Goal: Task Accomplishment & Management: Complete application form

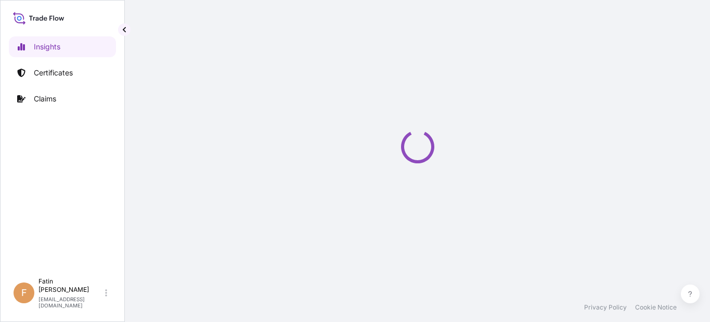
select select "2025"
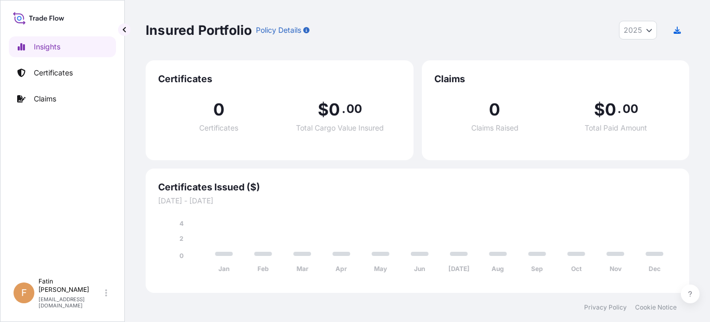
click at [372, 30] on div "Insured Portfolio Policy Details 2025 2025 2024 2023 2022" at bounding box center [418, 30] width 544 height 19
click at [66, 73] on p "Certificates" at bounding box center [53, 73] width 39 height 10
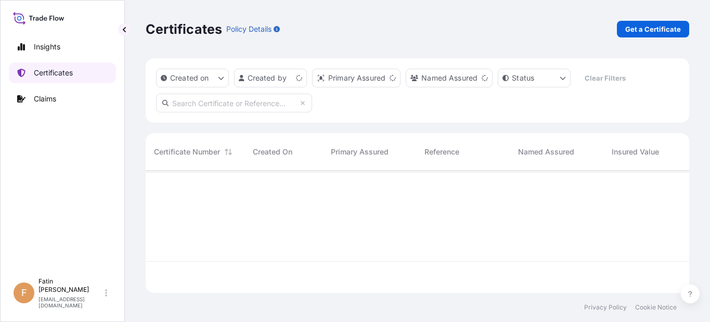
scroll to position [120, 536]
click at [649, 33] on p "Get a Certificate" at bounding box center [653, 29] width 56 height 10
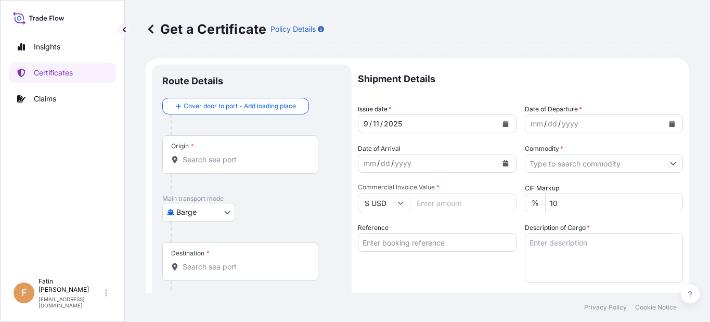
click at [3, 179] on div "Insights Certificates Claims F Fatin [PERSON_NAME] [PERSON_NAME][EMAIL_ADDRESS]…" at bounding box center [62, 161] width 125 height 322
click at [190, 216] on body "Insights Certificates Claims F Fatin Japridin [EMAIL_ADDRESS][DOMAIN_NAME] Get …" at bounding box center [355, 161] width 710 height 322
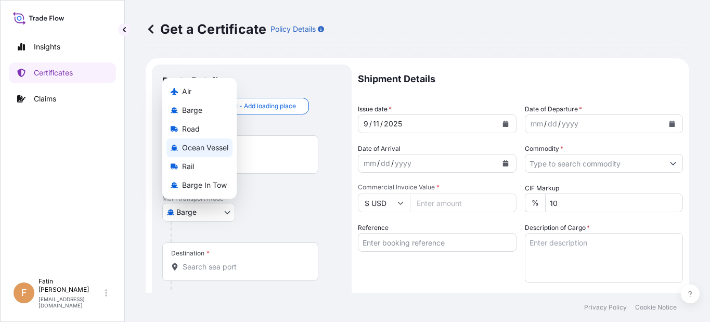
click at [193, 149] on span "Ocean Vessel" at bounding box center [205, 148] width 46 height 10
select select "Ocean Vessel"
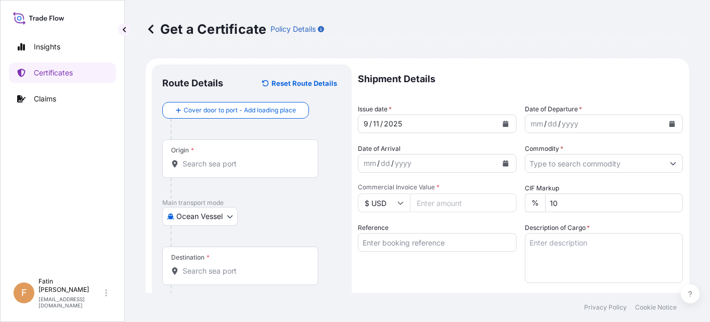
click at [277, 170] on div "Origin *" at bounding box center [240, 158] width 156 height 38
click at [277, 169] on input "Origin *" at bounding box center [244, 164] width 123 height 10
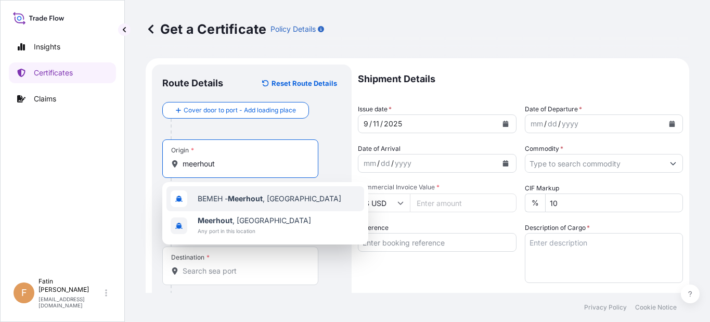
click at [269, 193] on span "BEMEH - [GEOGRAPHIC_DATA] , [GEOGRAPHIC_DATA]" at bounding box center [270, 198] width 144 height 10
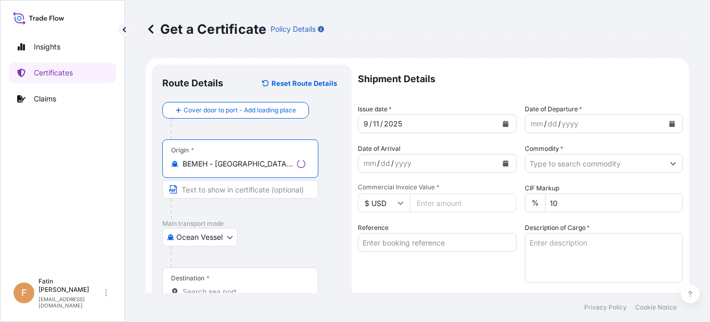
type input "BEMEH - [GEOGRAPHIC_DATA], [GEOGRAPHIC_DATA]"
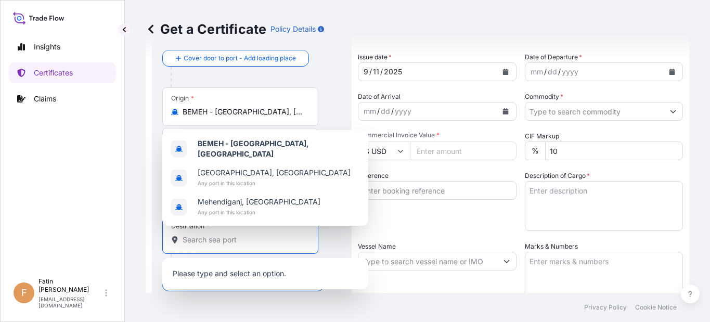
click at [252, 240] on input "Destination *" at bounding box center [244, 240] width 123 height 10
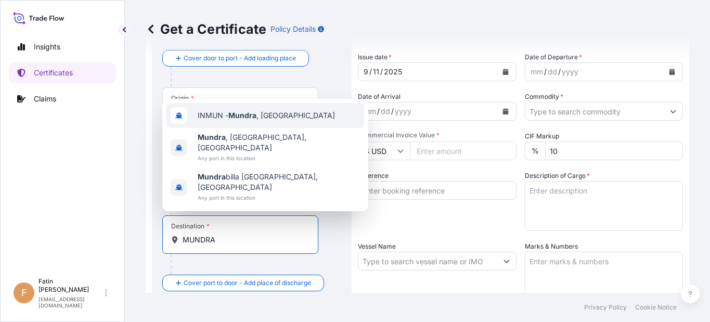
click at [256, 128] on div "INMUN - [GEOGRAPHIC_DATA] , [GEOGRAPHIC_DATA]" at bounding box center [265, 115] width 198 height 25
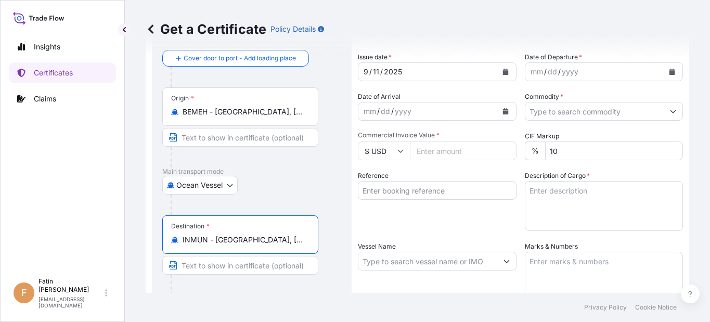
type input "INMUN - [GEOGRAPHIC_DATA], [GEOGRAPHIC_DATA]"
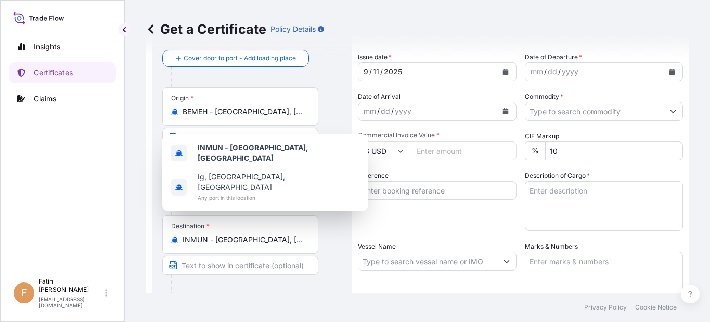
click at [45, 231] on div "Insights Certificates Claims" at bounding box center [62, 150] width 107 height 246
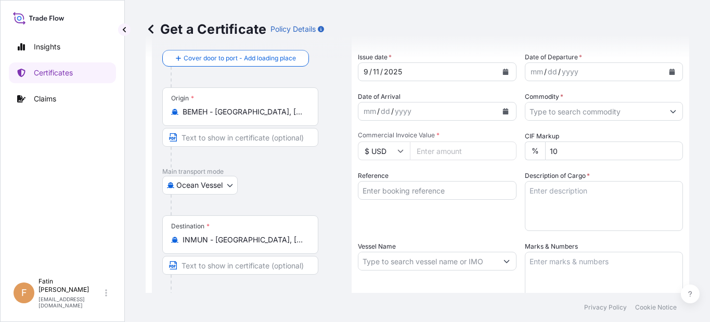
click at [664, 71] on button "Calendar" at bounding box center [672, 71] width 17 height 17
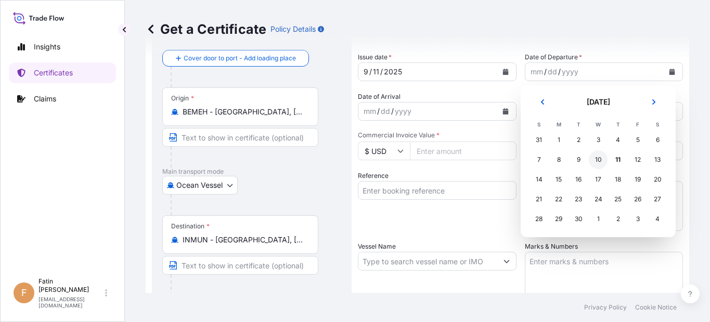
click at [600, 155] on div "10" at bounding box center [598, 159] width 19 height 19
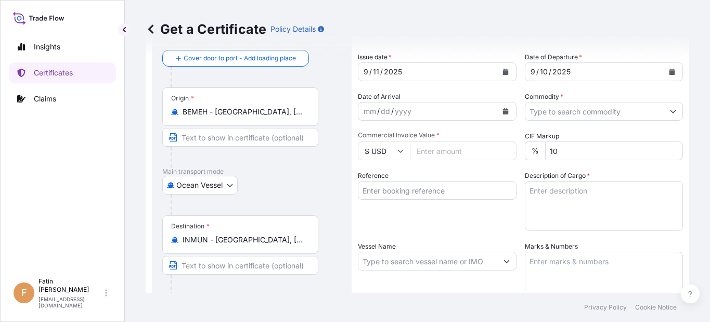
click at [66, 253] on div "Insights Certificates Claims" at bounding box center [62, 150] width 107 height 246
click at [502, 110] on icon "Calendar" at bounding box center [505, 111] width 6 height 6
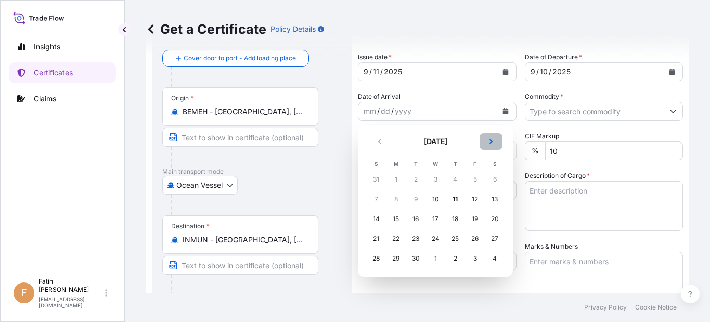
click at [489, 143] on icon "Next" at bounding box center [491, 141] width 6 height 6
click at [411, 216] on div "14" at bounding box center [415, 219] width 19 height 19
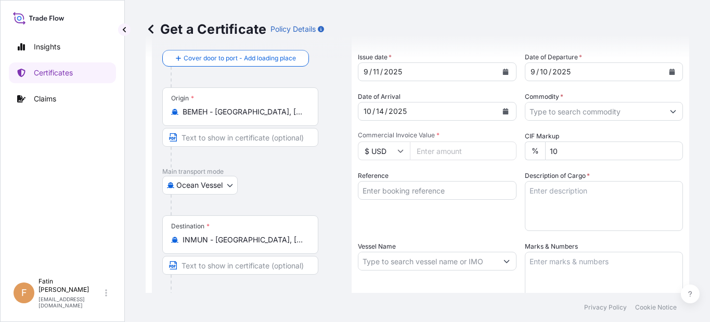
click at [404, 154] on input "$ USD" at bounding box center [384, 150] width 52 height 19
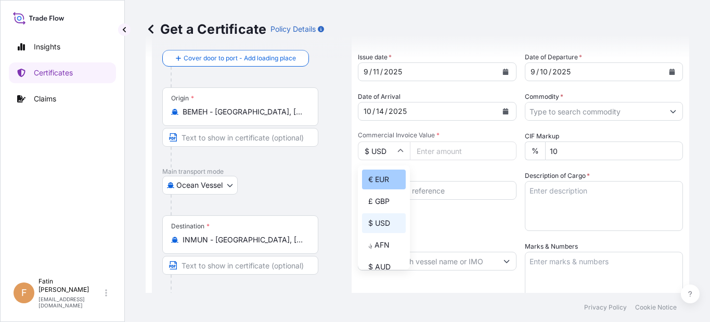
click at [394, 177] on div "€ EUR" at bounding box center [384, 180] width 44 height 20
type input "€ EUR"
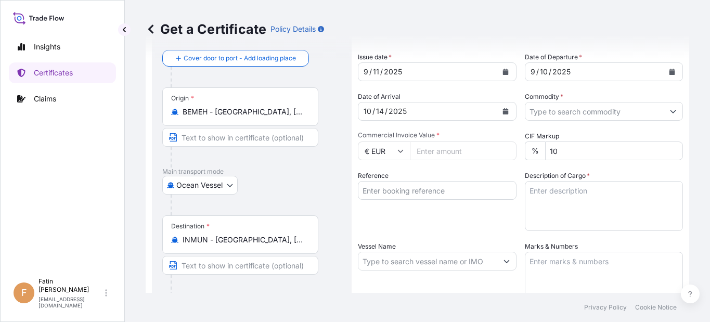
click at [438, 152] on input "Commercial Invoice Value *" at bounding box center [463, 150] width 107 height 19
type input "73800.00"
click at [444, 191] on input "Reference" at bounding box center [437, 190] width 159 height 19
paste input "B000234008"
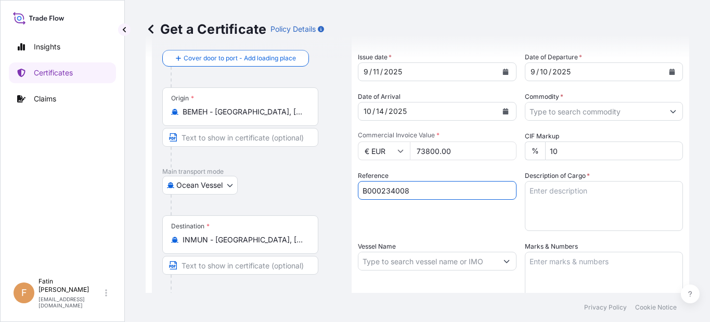
type input "B000234008"
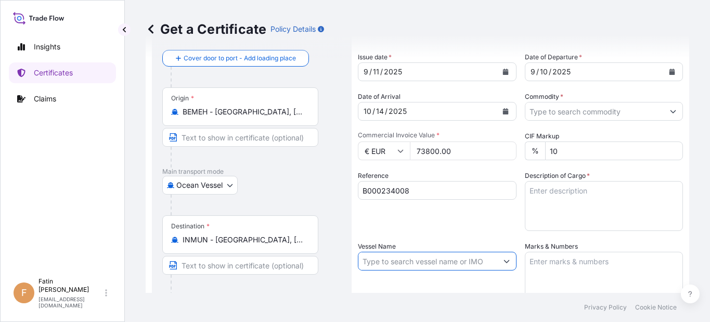
click at [428, 260] on input "Vessel Name" at bounding box center [427, 261] width 139 height 19
paste input "MSC [PERSON_NAME]"
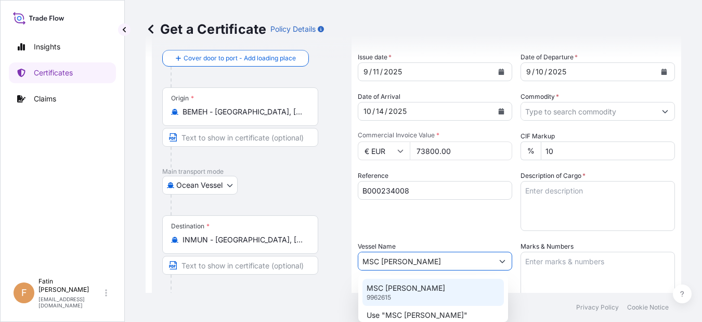
click at [412, 286] on p "MSC [PERSON_NAME]" at bounding box center [406, 288] width 79 height 10
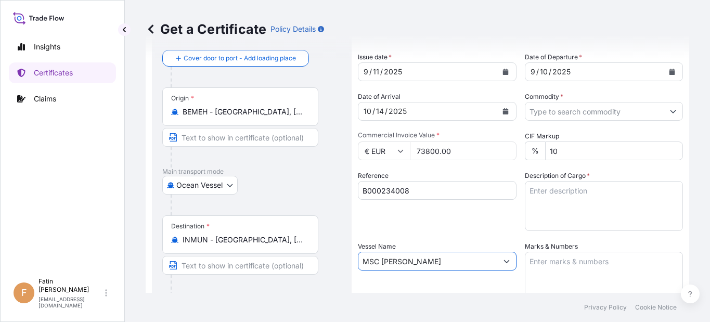
drag, startPoint x: 433, startPoint y: 261, endPoint x: 313, endPoint y: 261, distance: 120.2
click at [313, 261] on form "Route Details Reset Route Details Cover door to port - Add loading place Place …" at bounding box center [418, 274] width 544 height 537
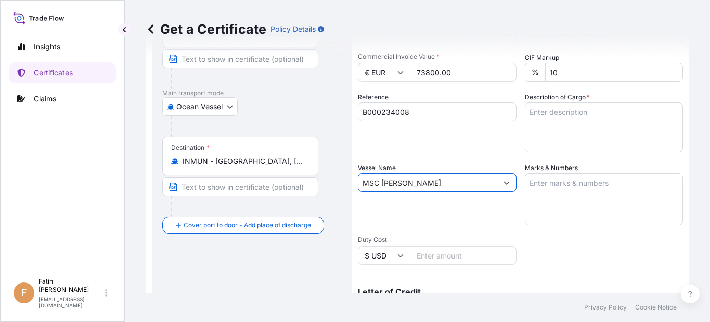
scroll to position [156, 0]
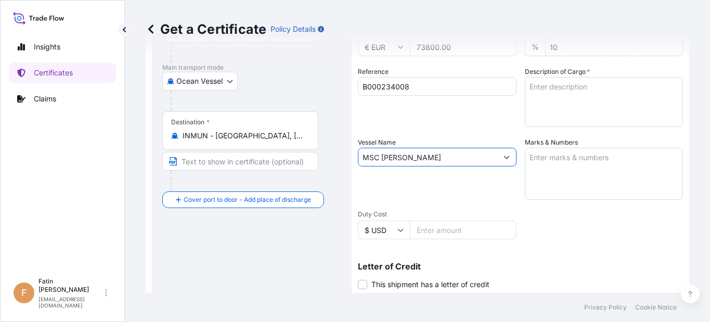
click at [497, 161] on button "Show suggestions" at bounding box center [506, 157] width 19 height 19
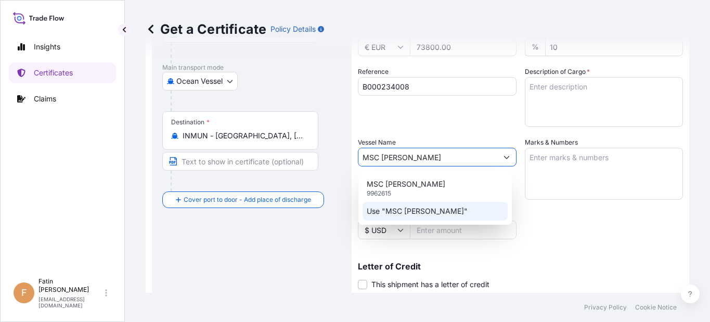
click at [429, 212] on p "Use "MSC [PERSON_NAME]"" at bounding box center [417, 211] width 101 height 10
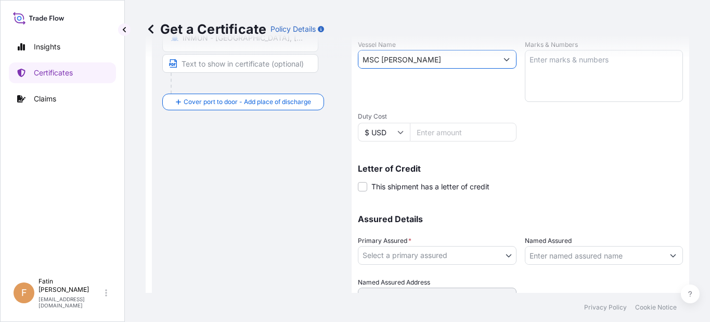
scroll to position [260, 0]
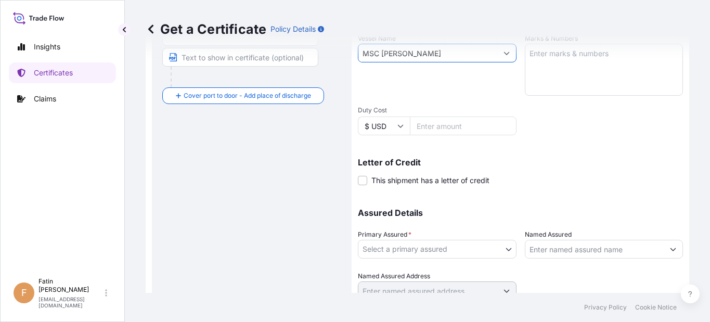
type input "MSC [PERSON_NAME]"
click at [426, 246] on body "2 options available. Insights Certificates Claims F Fatin Japridin [EMAIL_ADDRE…" at bounding box center [355, 161] width 710 height 322
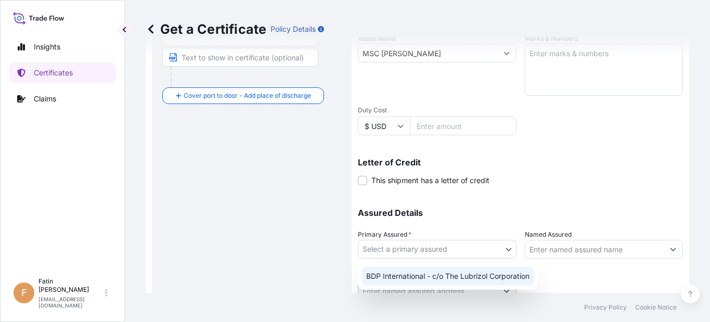
click at [428, 272] on div "BDP International - c/o The Lubrizol Corporation" at bounding box center [448, 276] width 172 height 19
select select "31972"
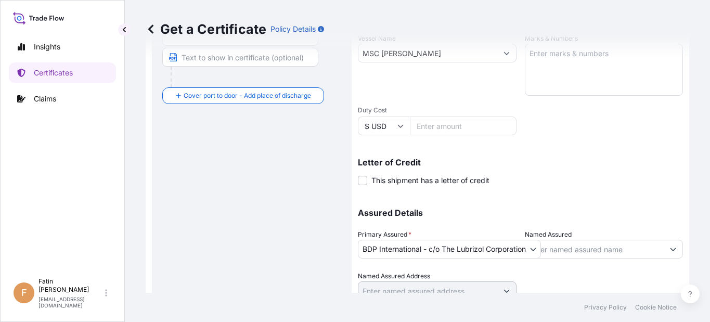
click at [163, 254] on div "Route Details Reset Route Details Cover door to port - Add loading place Place …" at bounding box center [251, 67] width 179 height 504
click at [551, 248] on input "Named Assured" at bounding box center [588, 249] width 135 height 19
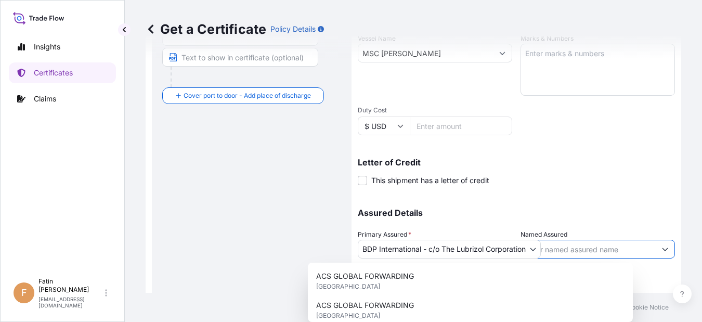
paste input "HGS ([GEOGRAPHIC_DATA]) LIMITED"
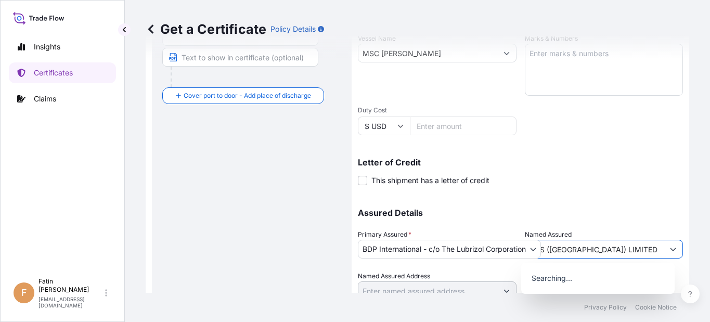
type input "HGS ([GEOGRAPHIC_DATA]) LIMITED"
click at [576, 190] on div "Shipment Details Issue date * [DATE] Date of Departure * [DATE] Date of Arrival…" at bounding box center [520, 52] width 325 height 496
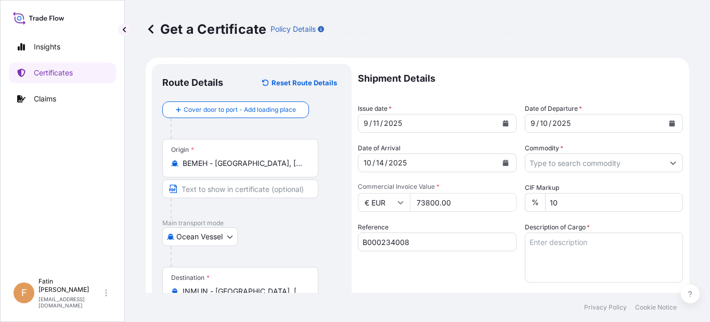
scroll to position [0, 0]
click at [273, 209] on div at bounding box center [245, 209] width 148 height 21
click at [556, 246] on textarea "Description of Cargo *" at bounding box center [604, 258] width 159 height 50
paste textarea "720 BAG LOADED ONTO 18 PALLETS LOADED INTO 1 40' CONTAINER(S) ESTANE(R) 58887 N…"
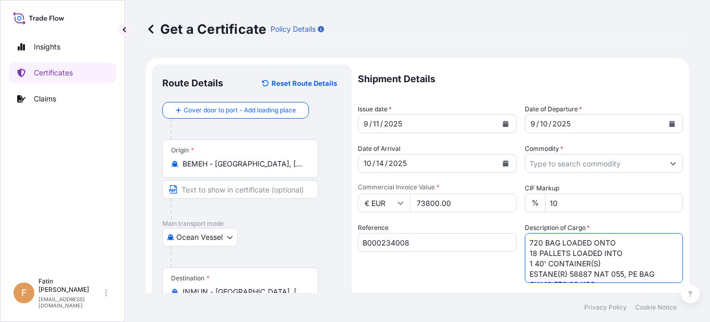
type textarea "720 BAG LOADED ONTO 18 PALLETS LOADED INTO 1 40' CONTAINER(S) ESTANE(R) 58887 N…"
click at [76, 196] on div "Insights Certificates Claims" at bounding box center [62, 150] width 107 height 246
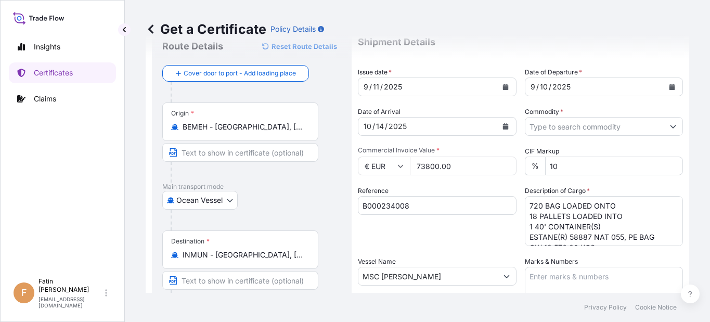
scroll to position [104, 0]
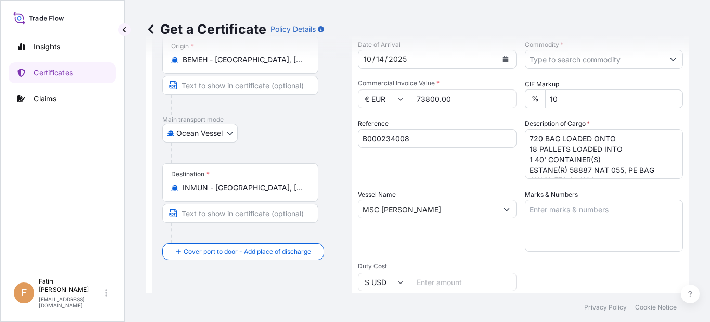
click at [42, 226] on div "Insights Certificates Claims" at bounding box center [62, 150] width 107 height 246
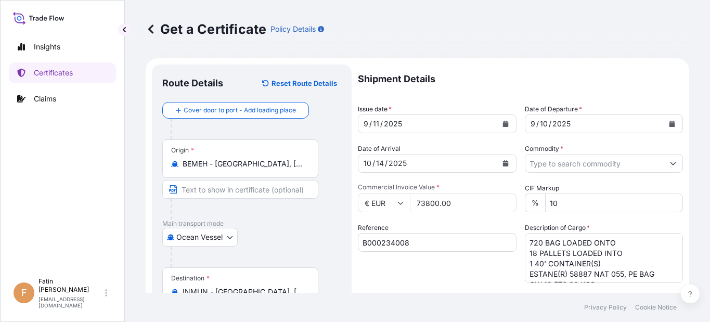
click at [50, 221] on div "Insights Certificates Claims" at bounding box center [62, 150] width 107 height 246
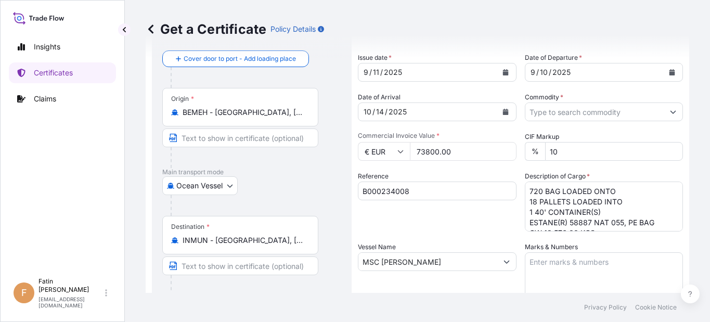
scroll to position [52, 0]
click at [556, 115] on input "Commodity *" at bounding box center [594, 111] width 139 height 19
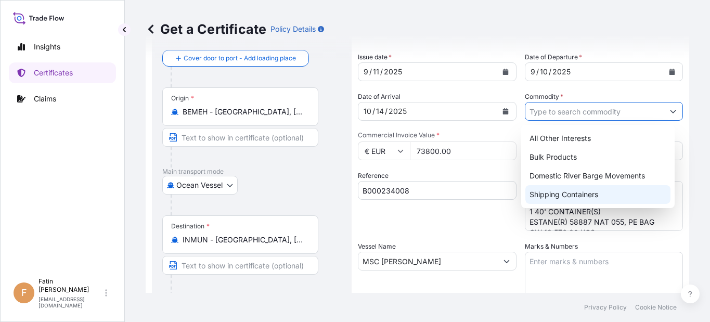
click at [546, 196] on div "Shipping Containers" at bounding box center [597, 194] width 145 height 19
type input "Shipping Containers"
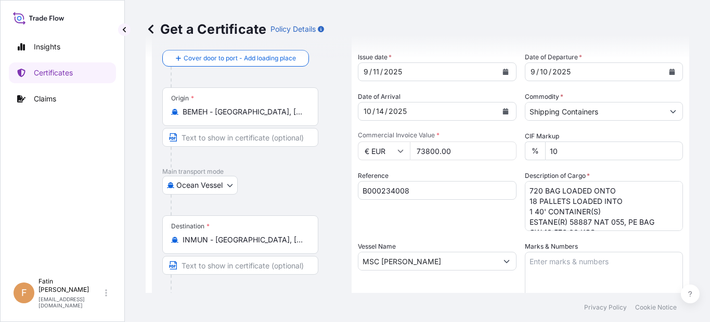
click at [479, 222] on div "Reference B000234008" at bounding box center [437, 201] width 159 height 60
click at [23, 213] on div "Insights Certificates Claims" at bounding box center [62, 150] width 107 height 246
click at [93, 217] on div "Insights Certificates Claims" at bounding box center [62, 150] width 107 height 246
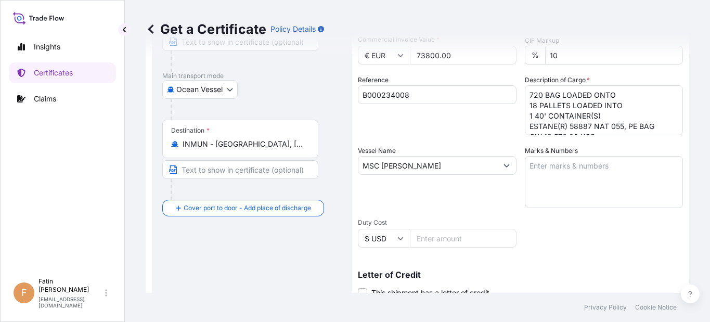
scroll to position [156, 0]
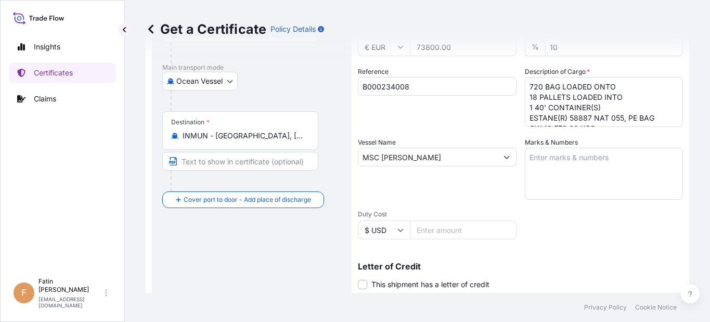
click at [41, 190] on div "Insights Certificates Claims" at bounding box center [62, 150] width 107 height 246
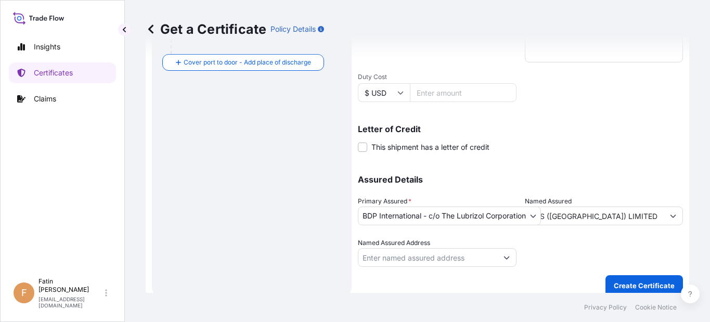
scroll to position [303, 0]
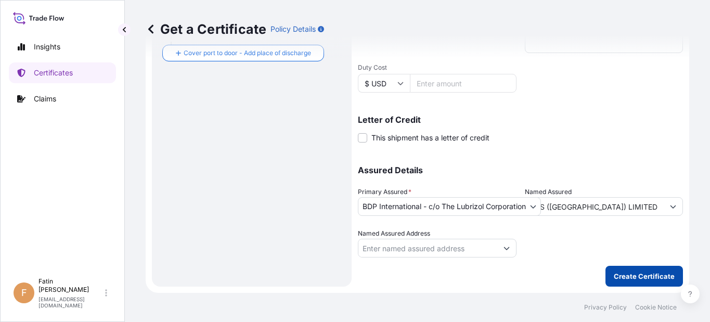
click at [641, 272] on p "Create Certificate" at bounding box center [644, 276] width 61 height 10
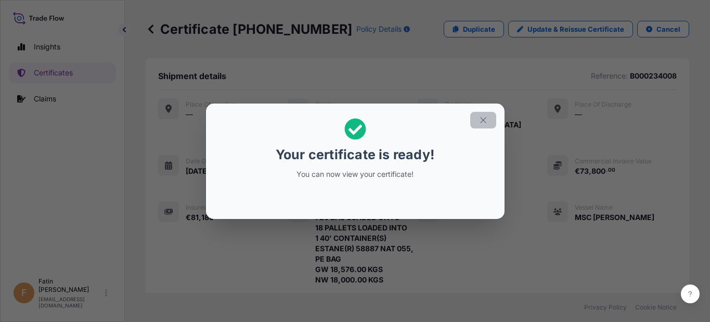
click at [486, 121] on icon "button" at bounding box center [483, 119] width 9 height 9
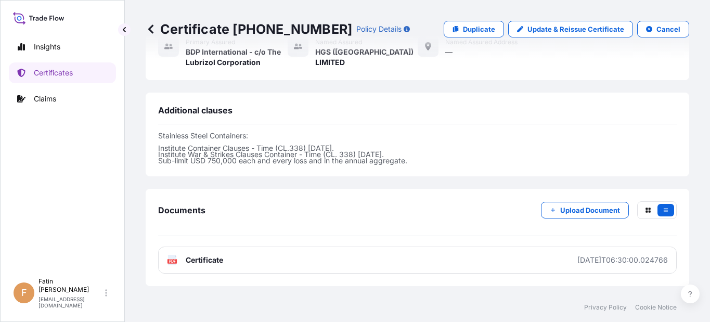
scroll to position [408, 0]
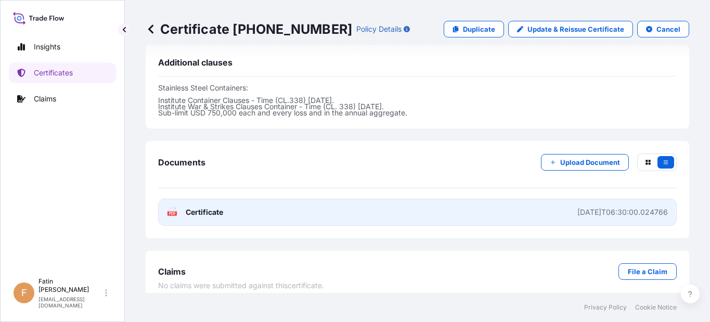
click at [175, 212] on text "PDF" at bounding box center [172, 214] width 7 height 4
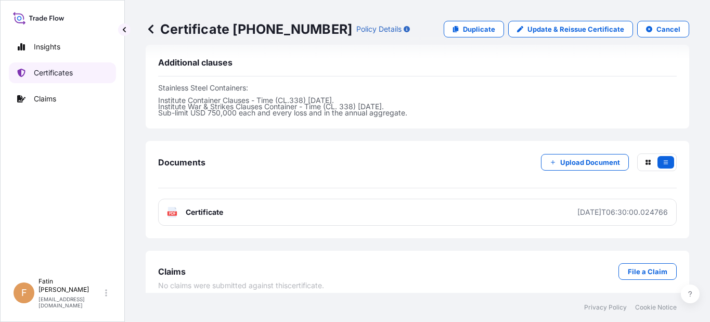
click at [61, 72] on p "Certificates" at bounding box center [53, 73] width 39 height 10
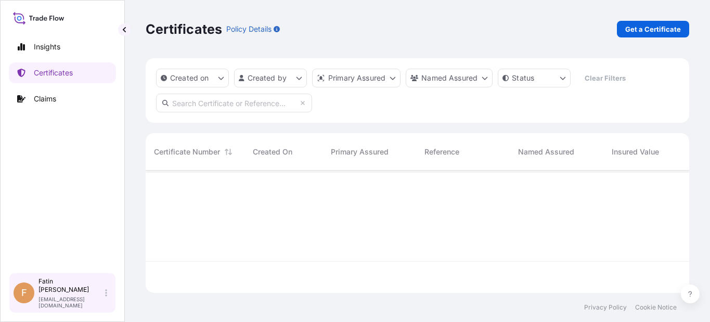
scroll to position [120, 536]
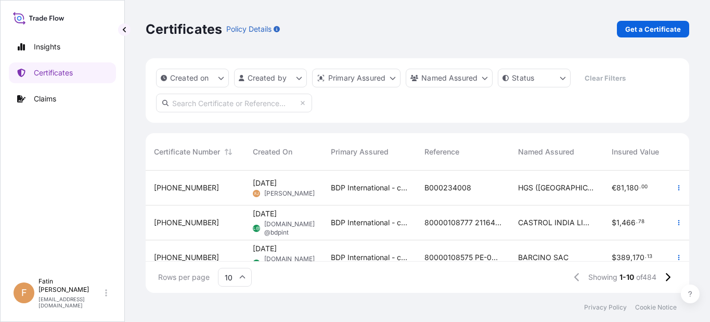
drag, startPoint x: 365, startPoint y: 41, endPoint x: 379, endPoint y: 41, distance: 14.1
click at [365, 41] on div "Certificates Policy Details Get a Certificate" at bounding box center [418, 29] width 544 height 58
click at [633, 33] on p "Get a Certificate" at bounding box center [653, 29] width 56 height 10
select select "Barge"
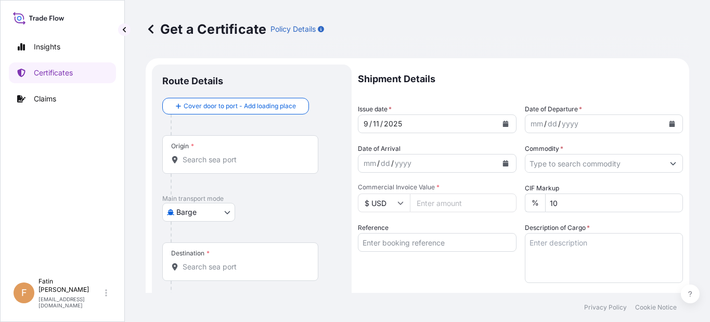
click at [419, 37] on div "Get a Certificate Policy Details" at bounding box center [418, 29] width 544 height 58
click at [210, 212] on body "Insights Certificates Claims F Fatin Japridin [EMAIL_ADDRESS][DOMAIN_NAME] Get …" at bounding box center [355, 161] width 710 height 322
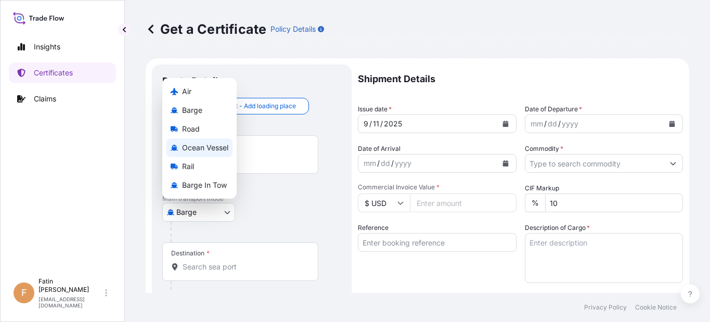
click at [214, 144] on span "Ocean Vessel" at bounding box center [205, 148] width 46 height 10
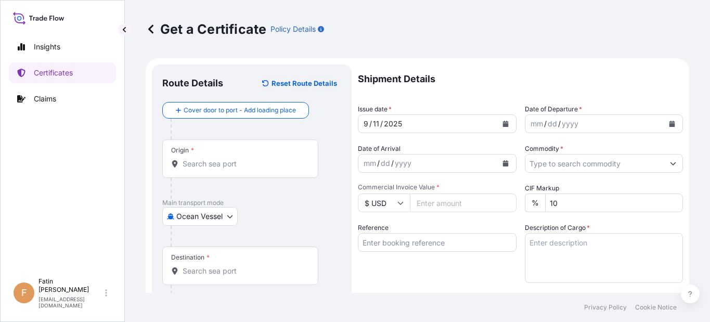
click at [378, 34] on div "Get a Certificate Policy Details" at bounding box center [418, 29] width 544 height 17
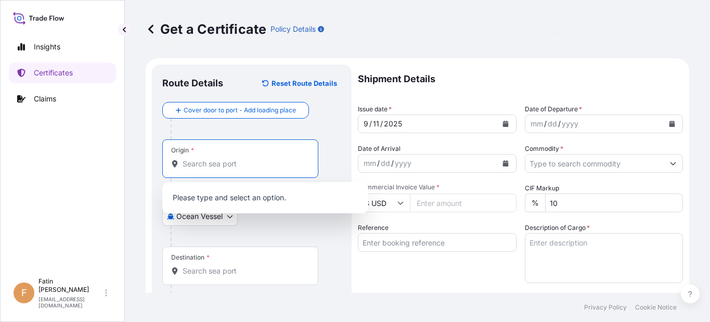
click at [230, 161] on input "Origin *" at bounding box center [244, 164] width 123 height 10
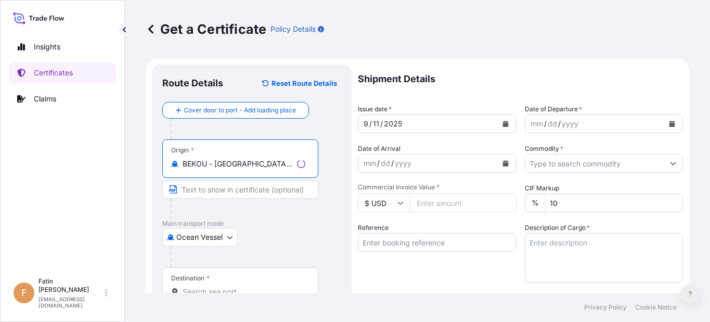
type input "BEKOU - [GEOGRAPHIC_DATA], [GEOGRAPHIC_DATA]"
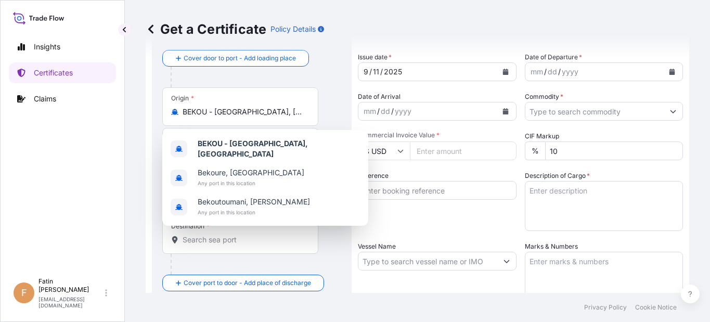
click at [240, 246] on div "Destination *" at bounding box center [240, 234] width 156 height 38
click at [240, 245] on input "Destination *" at bounding box center [244, 240] width 123 height 10
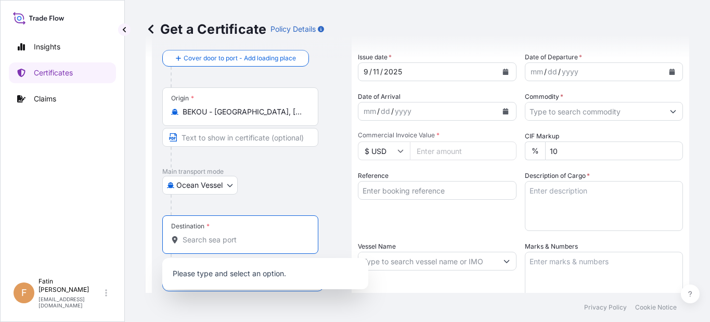
type input "E"
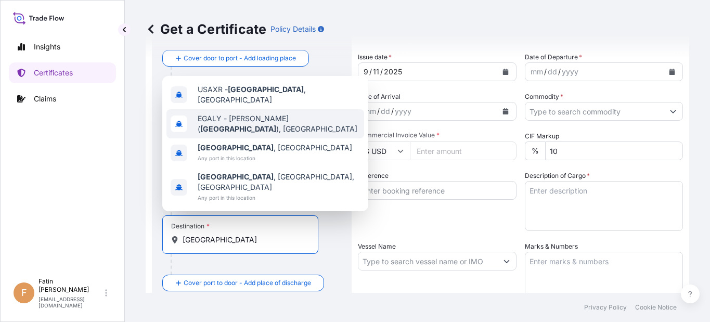
click at [257, 134] on span "[PERSON_NAME] ( [GEOGRAPHIC_DATA] ), [GEOGRAPHIC_DATA]" at bounding box center [279, 123] width 162 height 21
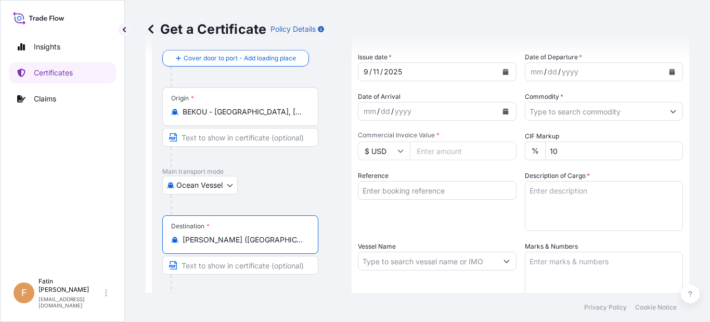
type input "[PERSON_NAME] ([GEOGRAPHIC_DATA]), [GEOGRAPHIC_DATA]"
click at [300, 192] on div "Ocean Vessel Air Barge Road Ocean Vessel Rail Barge in [GEOGRAPHIC_DATA]" at bounding box center [251, 185] width 179 height 19
click at [466, 223] on div "Reference" at bounding box center [437, 201] width 159 height 60
click at [669, 74] on icon "Calendar" at bounding box center [672, 72] width 6 height 6
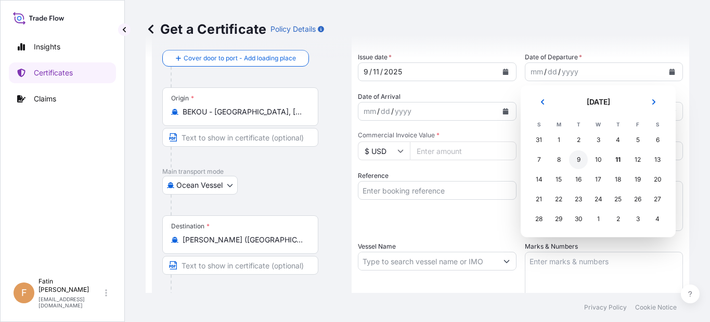
click at [579, 162] on div "9" at bounding box center [578, 159] width 19 height 19
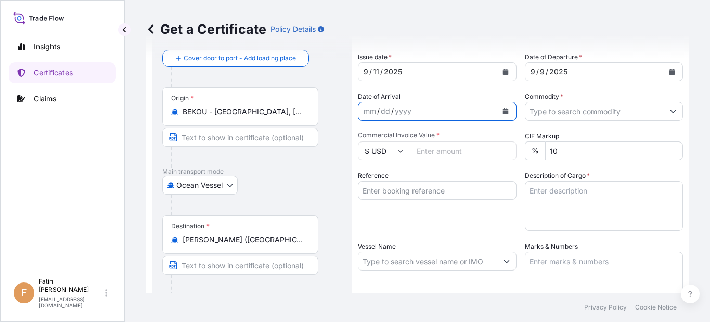
click at [501, 116] on button "Calendar" at bounding box center [505, 111] width 17 height 17
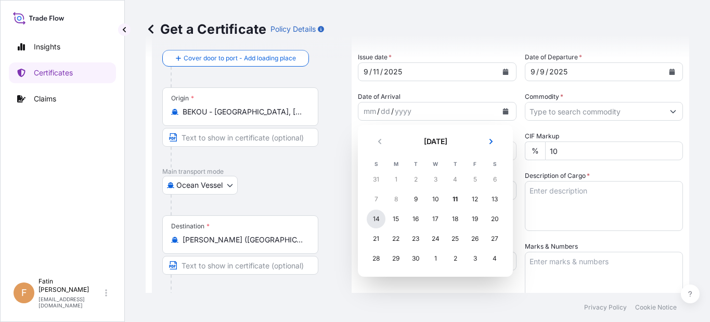
click at [381, 220] on div "14" at bounding box center [376, 219] width 19 height 19
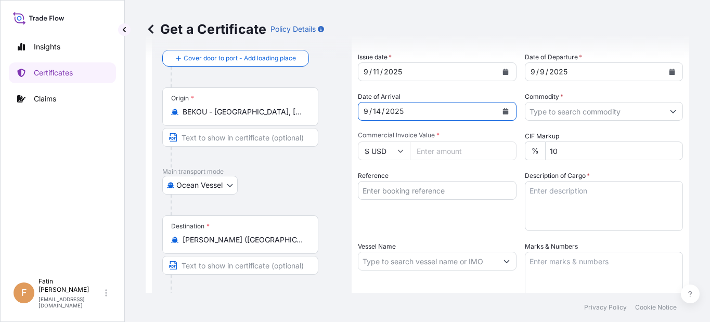
click at [584, 109] on input "Commodity *" at bounding box center [594, 111] width 139 height 19
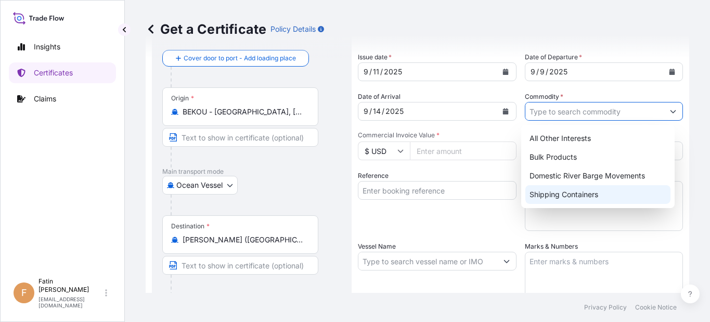
click at [549, 188] on div "Shipping Containers" at bounding box center [597, 194] width 145 height 19
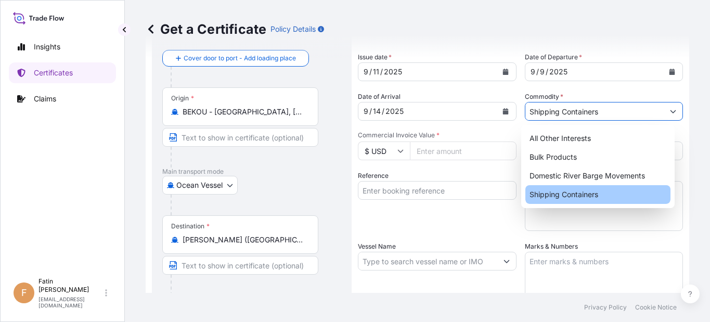
type input "Shipping Containers"
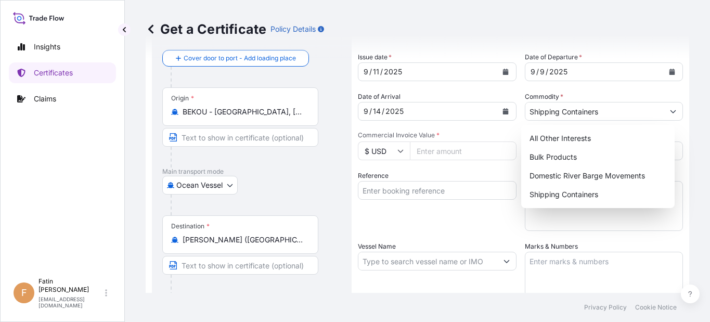
click at [456, 154] on input "Commercial Invoice Value *" at bounding box center [463, 150] width 107 height 19
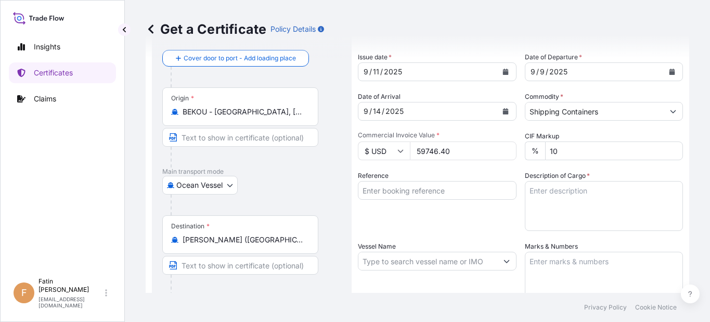
type input "59746.40"
click at [451, 226] on div "Reference" at bounding box center [437, 201] width 159 height 60
click at [449, 187] on input "Reference" at bounding box center [437, 190] width 159 height 19
paste input "B000234293"
type input "B000234293"
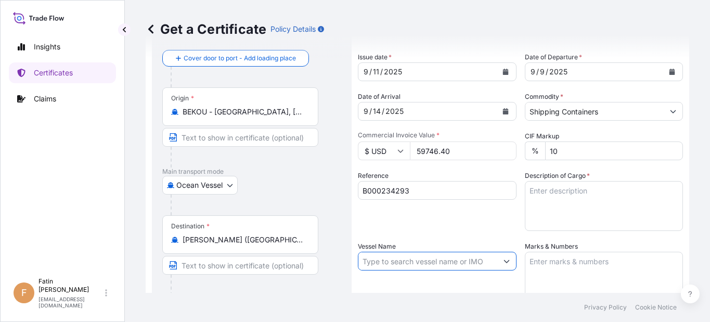
click at [489, 262] on input "Vessel Name" at bounding box center [427, 261] width 139 height 19
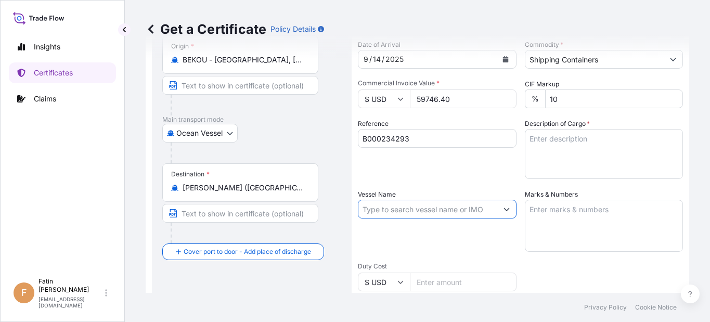
paste input "MSC JOHANNESBURG V"
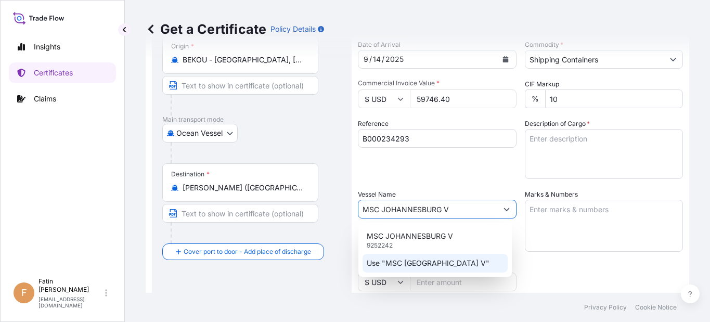
click at [419, 259] on p "Use "MSC [GEOGRAPHIC_DATA] V"" at bounding box center [428, 263] width 123 height 10
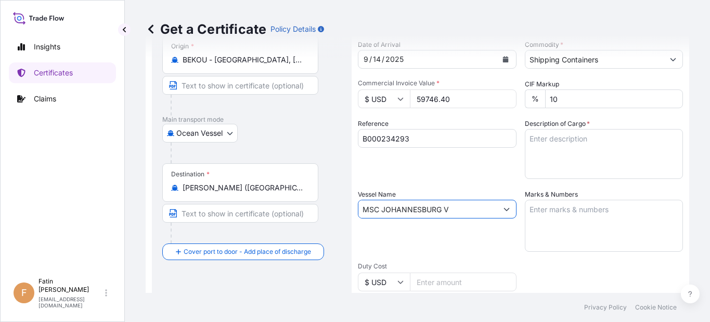
type input "MSC JOHANNESBURG V"
click at [545, 270] on div "Shipment Details Issue date * [DATE] Date of Departure * [DATE] Date of Arrival…" at bounding box center [520, 208] width 325 height 496
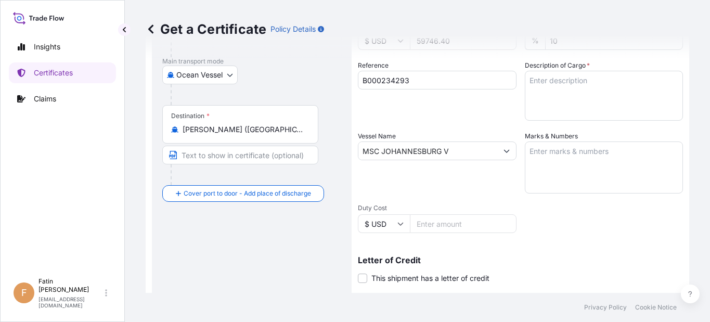
scroll to position [260, 0]
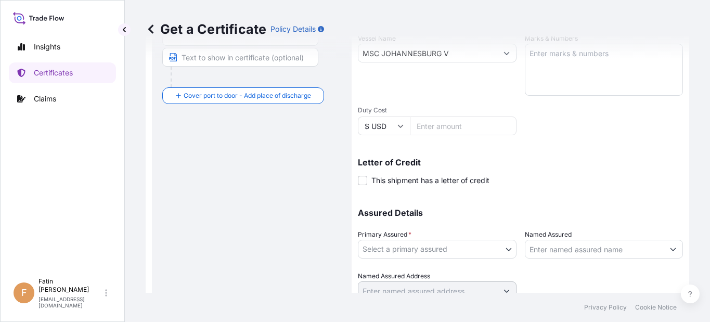
click at [427, 246] on body "0 options available. 2 options available. Insights Certificates Claims F Fatin …" at bounding box center [355, 161] width 710 height 322
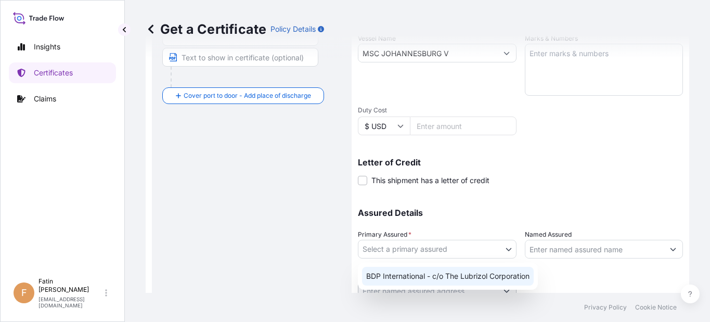
click at [419, 276] on div "BDP International - c/o The Lubrizol Corporation" at bounding box center [448, 276] width 172 height 19
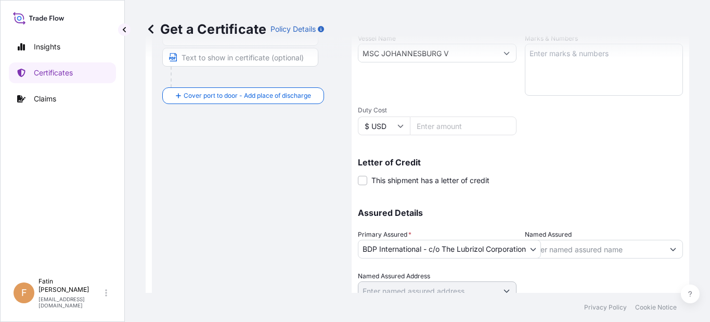
click at [257, 255] on div "Route Details Reset Route Details Cover door to port - Add loading place Place …" at bounding box center [251, 67] width 179 height 504
click at [575, 248] on input "Named Assured" at bounding box center [588, 249] width 135 height 19
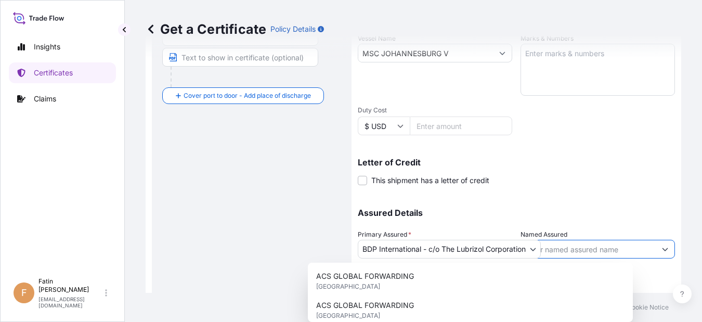
paste input "REDACHEM EGYPT LTD"
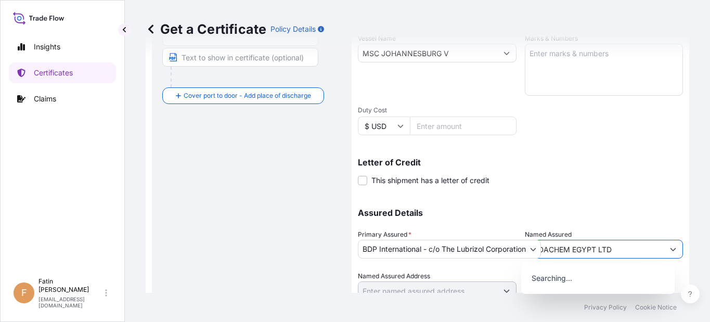
type input "REDACHEM EGYPT LTD"
click at [593, 189] on div "Shipment Details Issue date * [DATE] Date of Departure * [DATE] Date of Arrival…" at bounding box center [520, 52] width 325 height 496
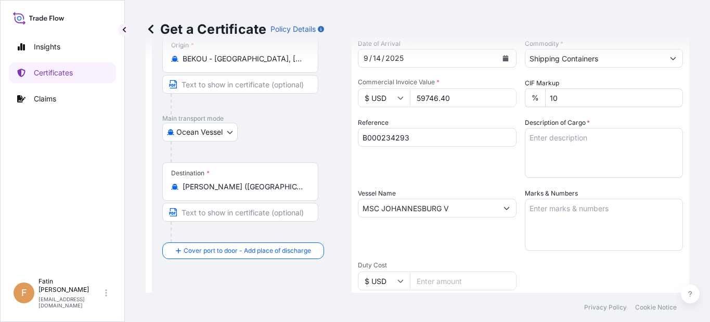
scroll to position [104, 0]
click at [229, 303] on footer "Privacy Policy Cookie Notice" at bounding box center [417, 307] width 585 height 29
click at [563, 141] on textarea "Description of Cargo *" at bounding box center [604, 154] width 159 height 50
paste textarea "80 CARTON LOADED ONTO 6 PALLETS LOADED INTO 1 LCL CARBOPOL(R) ULTREZ 20 POLYMER…"
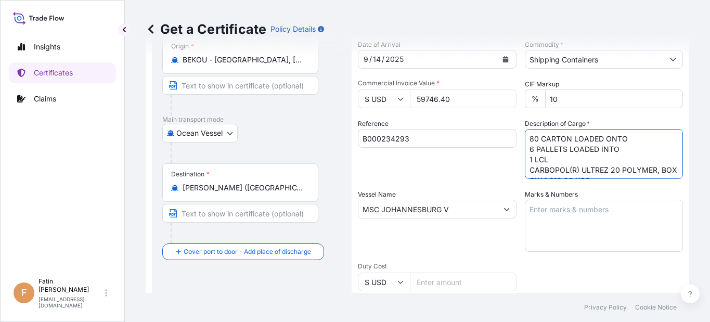
scroll to position [100, 0]
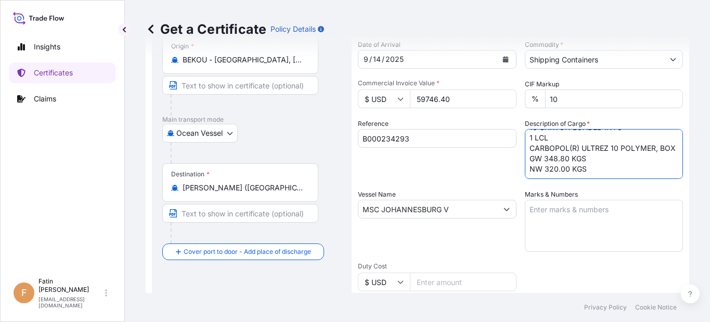
type textarea "80 CARTON LOADED ONTO 6 PALLETS LOADED INTO 1 LCL CARBOPOL(R) ULTREZ 20 POLYMER…"
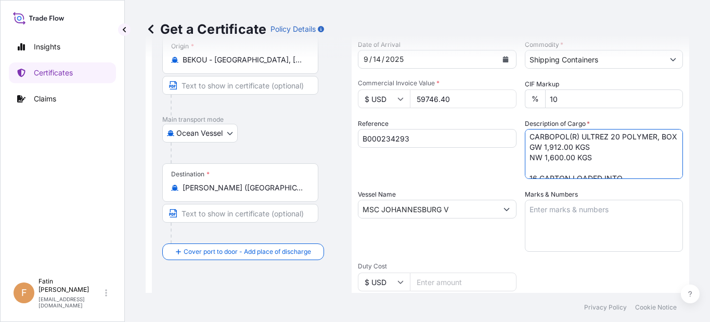
scroll to position [52, 0]
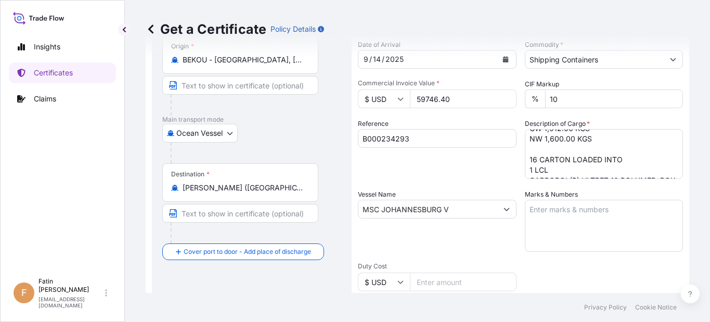
click at [590, 271] on div "Shipment Details Issue date * [DATE] Date of Departure * [DATE] Date of Arrival…" at bounding box center [520, 208] width 325 height 496
click at [36, 183] on div "Insights Certificates Claims" at bounding box center [62, 150] width 107 height 246
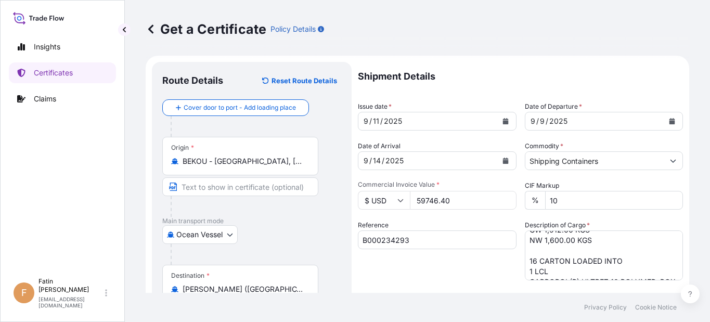
scroll to position [0, 0]
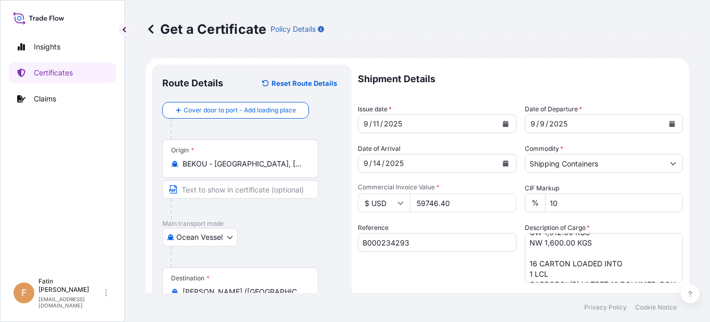
click at [78, 204] on div "Insights Certificates Claims" at bounding box center [62, 150] width 107 height 246
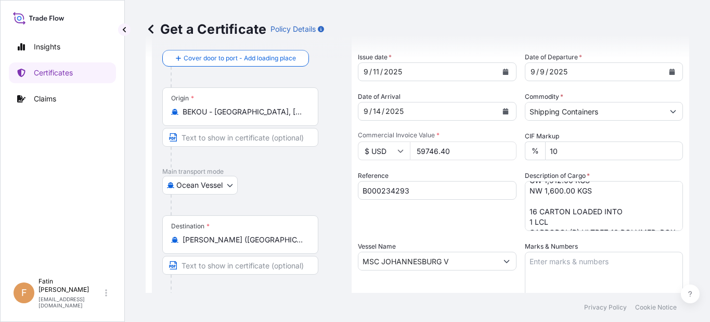
scroll to position [104, 0]
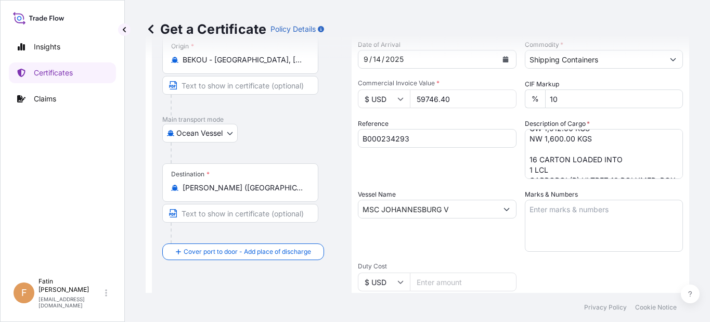
click at [50, 206] on div "Insights Certificates Claims" at bounding box center [62, 150] width 107 height 246
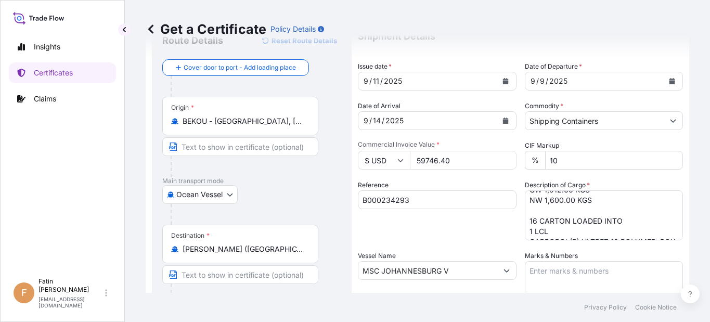
scroll to position [0, 0]
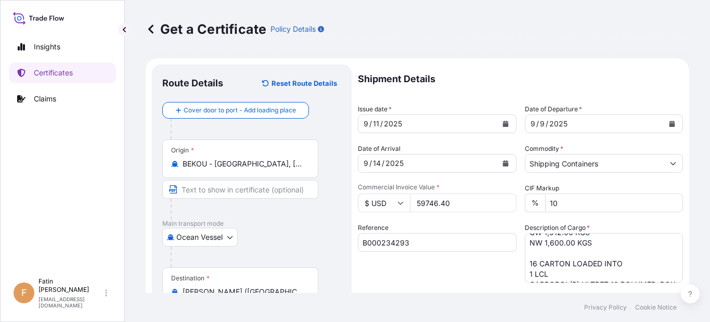
click at [34, 193] on div "Insights Certificates Claims" at bounding box center [62, 150] width 107 height 246
click at [30, 192] on div "Insights Certificates Claims" at bounding box center [62, 150] width 107 height 246
click at [56, 223] on div "Insights Certificates Claims" at bounding box center [62, 150] width 107 height 246
click at [71, 230] on div "Insights Certificates Claims" at bounding box center [62, 150] width 107 height 246
click at [38, 198] on div "Insights Certificates Claims" at bounding box center [62, 150] width 107 height 246
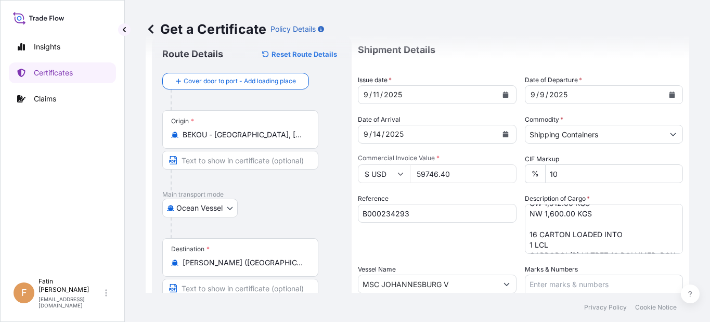
scroll to position [52, 0]
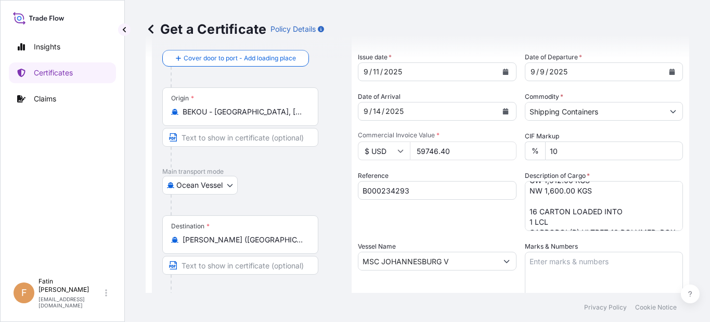
click at [59, 220] on div "Insights Certificates Claims" at bounding box center [62, 150] width 107 height 246
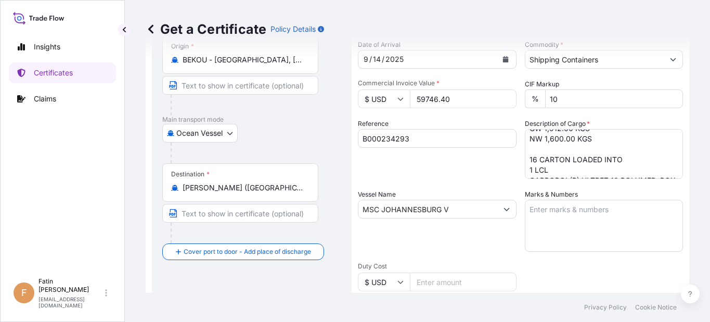
scroll to position [156, 0]
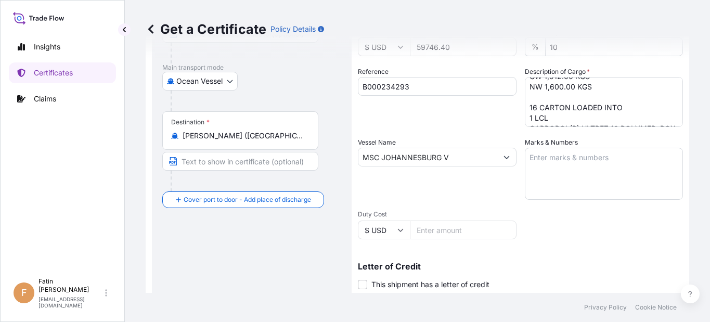
click at [88, 218] on div "Insights Certificates Claims" at bounding box center [62, 150] width 107 height 246
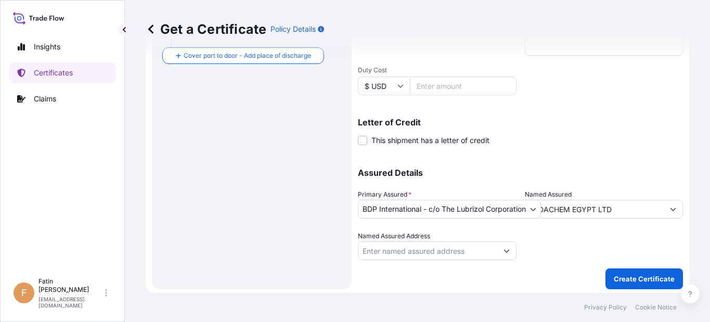
scroll to position [303, 0]
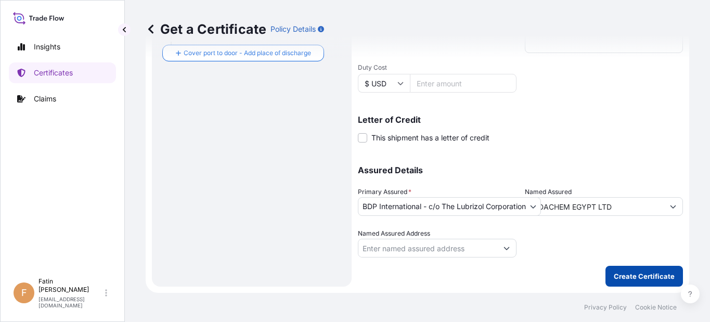
click at [634, 279] on p "Create Certificate" at bounding box center [644, 276] width 61 height 10
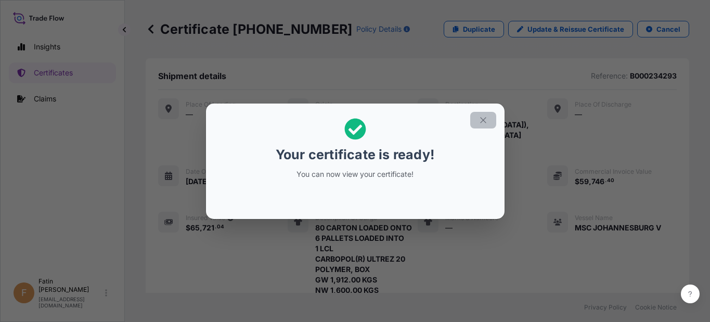
click at [481, 121] on icon "button" at bounding box center [483, 119] width 9 height 9
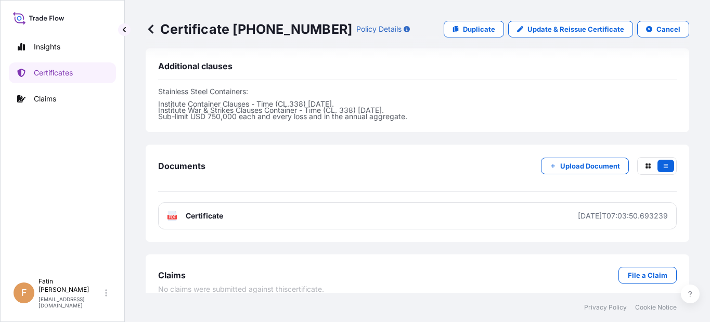
scroll to position [492, 0]
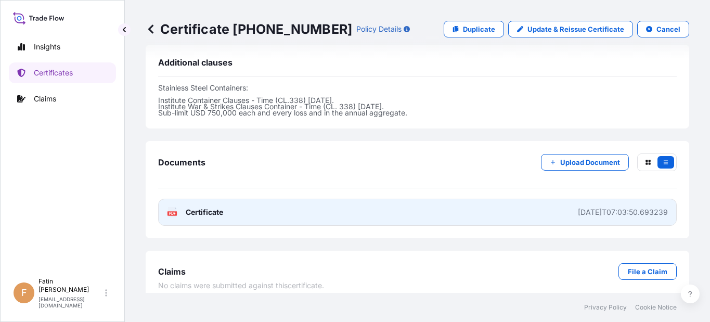
click at [175, 207] on icon at bounding box center [172, 212] width 9 height 10
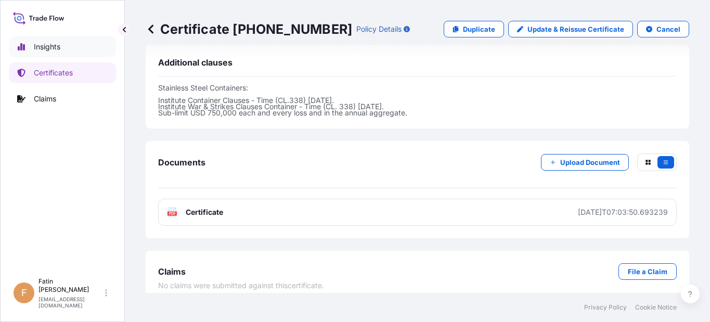
click at [45, 46] on p "Insights" at bounding box center [47, 47] width 27 height 10
select select "2025"
